Goal: Information Seeking & Learning: Find contact information

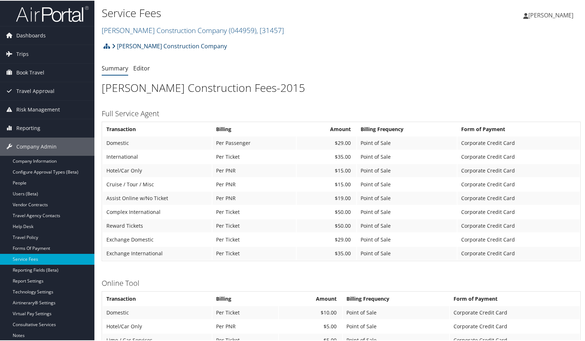
click at [153, 47] on link "[PERSON_NAME] Construction Company" at bounding box center [169, 45] width 115 height 15
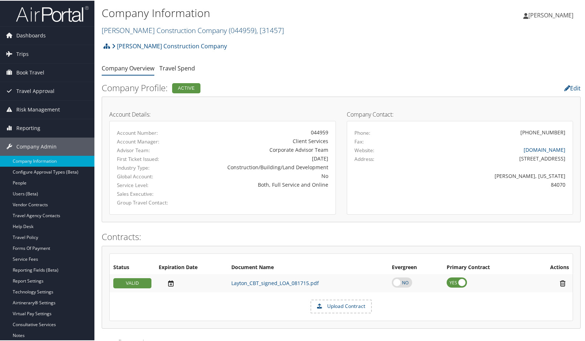
click at [184, 28] on link "Layton Construction Company ( 044959 ) , [ 31457 ]" at bounding box center [193, 30] width 182 height 10
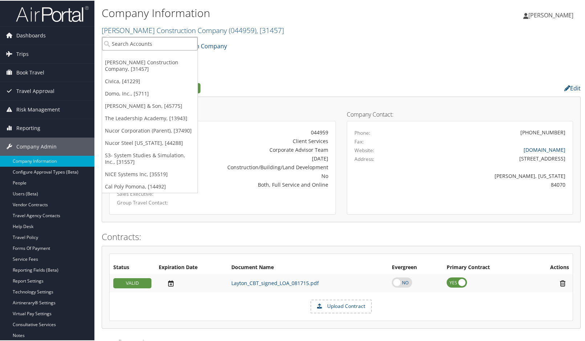
click at [132, 44] on input "search" at bounding box center [150, 42] width 96 height 13
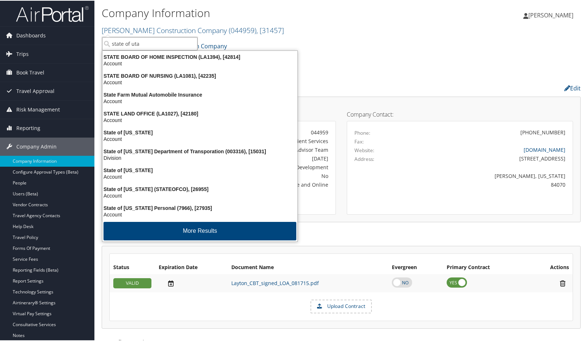
type input "state of utah"
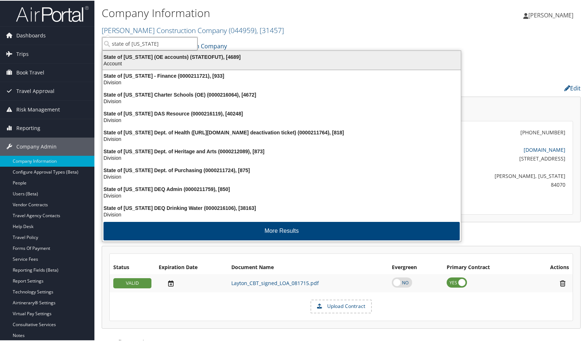
click at [189, 57] on div "State of Utah (OE accounts) (STATEOFUT), [4689]" at bounding box center [281, 56] width 367 height 7
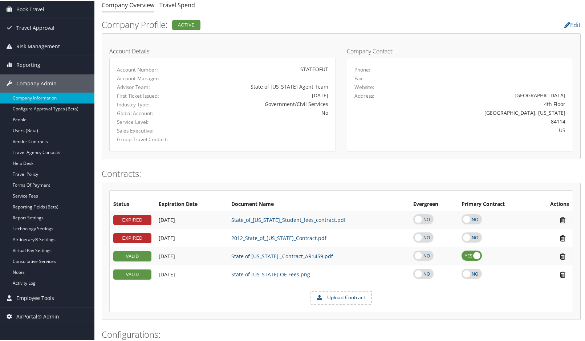
scroll to position [73, 0]
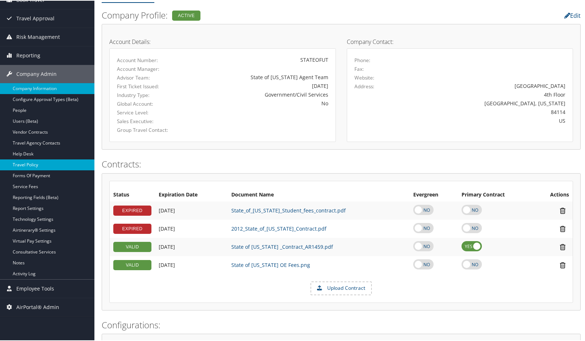
click at [30, 164] on link "Travel Policy" at bounding box center [47, 164] width 94 height 11
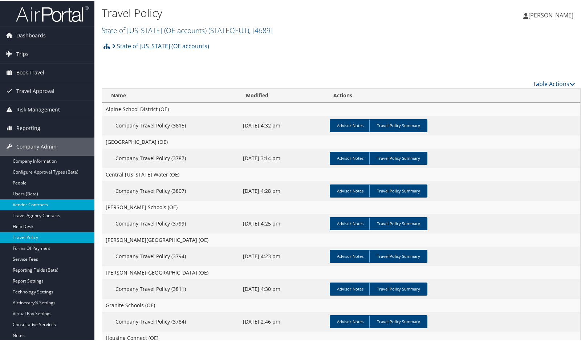
click at [27, 204] on link "Vendor Contracts" at bounding box center [47, 204] width 94 height 11
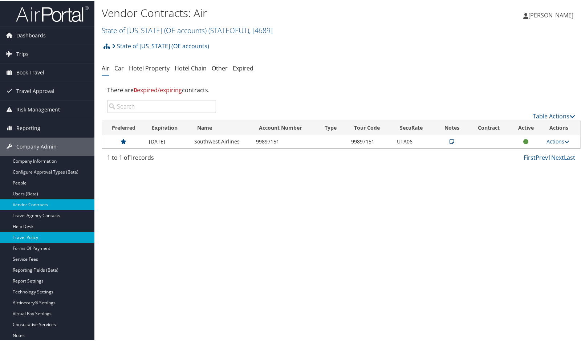
click at [48, 237] on link "Travel Policy" at bounding box center [47, 236] width 94 height 11
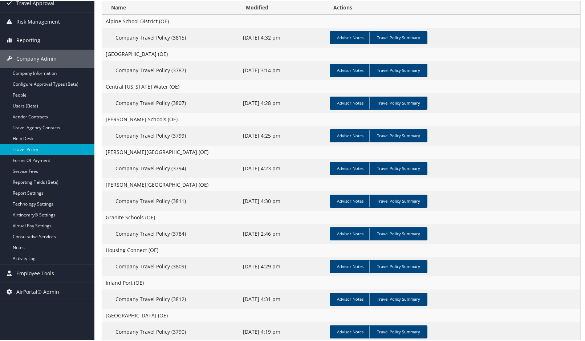
scroll to position [73, 0]
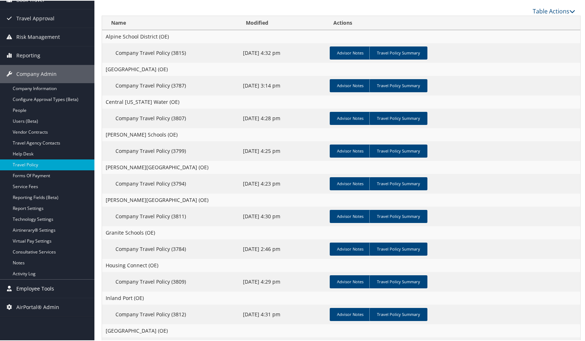
click at [28, 288] on span "Employee Tools" at bounding box center [35, 288] width 38 height 18
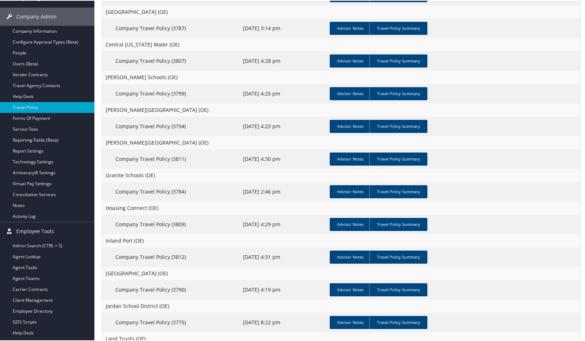
scroll to position [218, 0]
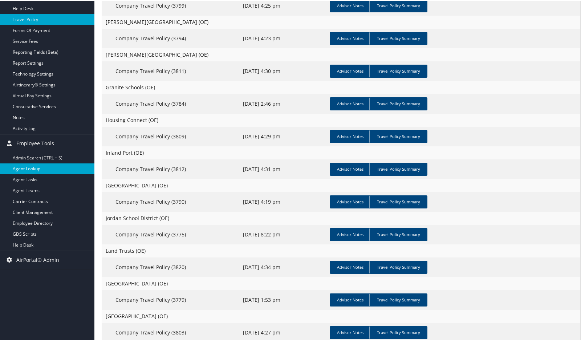
click at [33, 164] on link "Agent Lookup" at bounding box center [47, 168] width 94 height 11
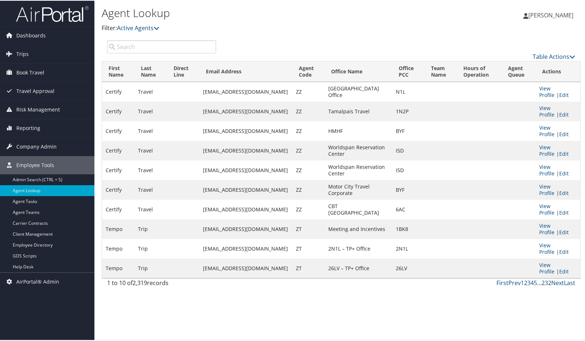
click at [134, 49] on input "search" at bounding box center [161, 46] width 109 height 13
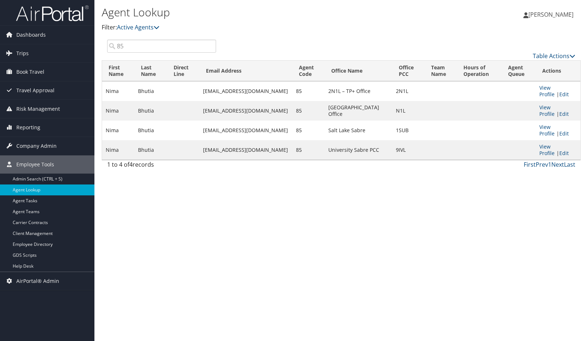
type input "85"
drag, startPoint x: 162, startPoint y: 97, endPoint x: 120, endPoint y: 96, distance: 41.4
click at [120, 96] on tr "[PERSON_NAME] [EMAIL_ADDRESS][DOMAIN_NAME] 85 2N1L – TP+ Office 2N1L View Profi…" at bounding box center [341, 91] width 479 height 20
drag, startPoint x: 284, startPoint y: 95, endPoint x: 105, endPoint y: 93, distance: 179.5
click at [105, 93] on tr "[PERSON_NAME] [EMAIL_ADDRESS][DOMAIN_NAME] 85 2N1L – TP+ Office 2N1L View Profi…" at bounding box center [341, 91] width 479 height 20
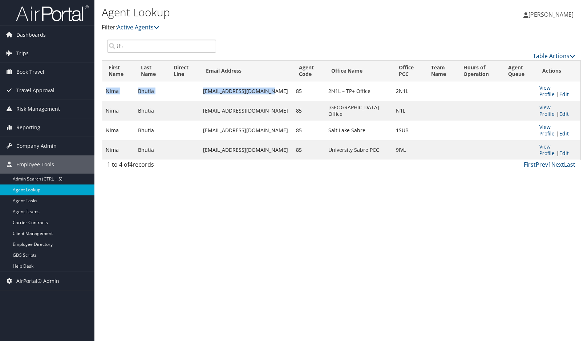
click at [239, 92] on td "[EMAIL_ADDRESS][DOMAIN_NAME]" at bounding box center [246, 91] width 93 height 20
drag, startPoint x: 275, startPoint y: 94, endPoint x: 211, endPoint y: 95, distance: 64.0
click at [211, 95] on td "[EMAIL_ADDRESS][DOMAIN_NAME]" at bounding box center [246, 91] width 93 height 20
drag, startPoint x: 211, startPoint y: 95, endPoint x: 220, endPoint y: 94, distance: 9.1
copy td "[EMAIL_ADDRESS][DOMAIN_NAME]"
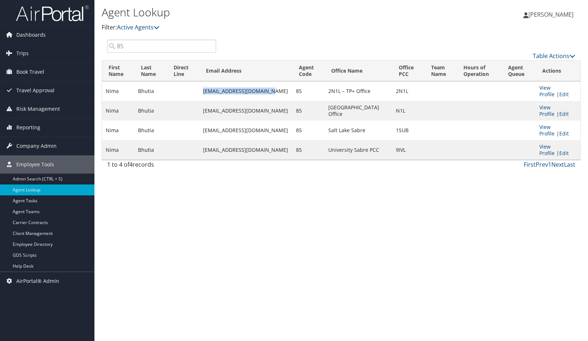
click at [472, 212] on div "Agent Lookup Filter: Active Agents Deactivated Agents All Agents [PERSON_NAME] …" at bounding box center [341, 170] width 494 height 341
